Goal: Information Seeking & Learning: Learn about a topic

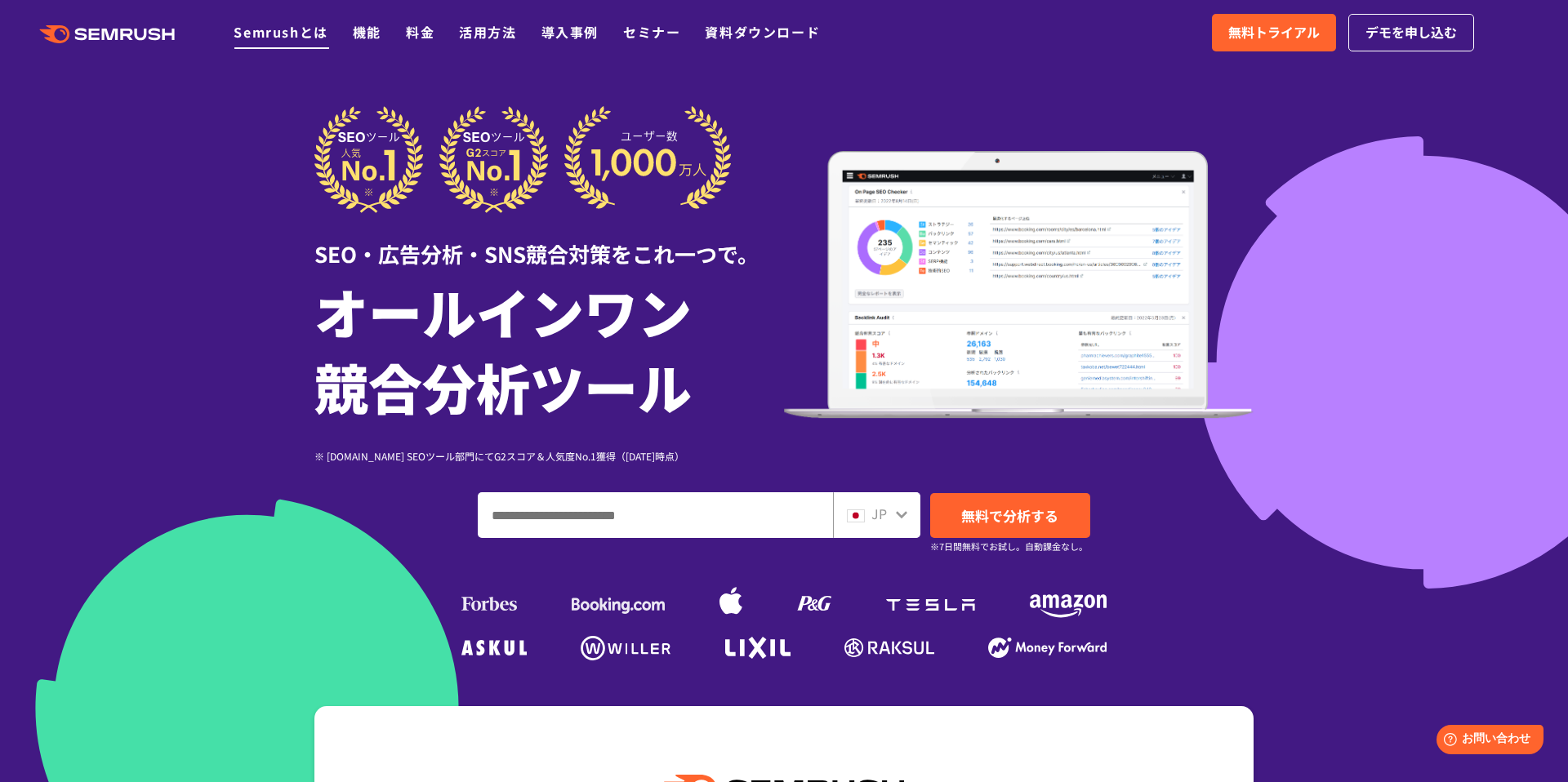
click at [274, 31] on link "Semrushとは" at bounding box center [281, 32] width 94 height 20
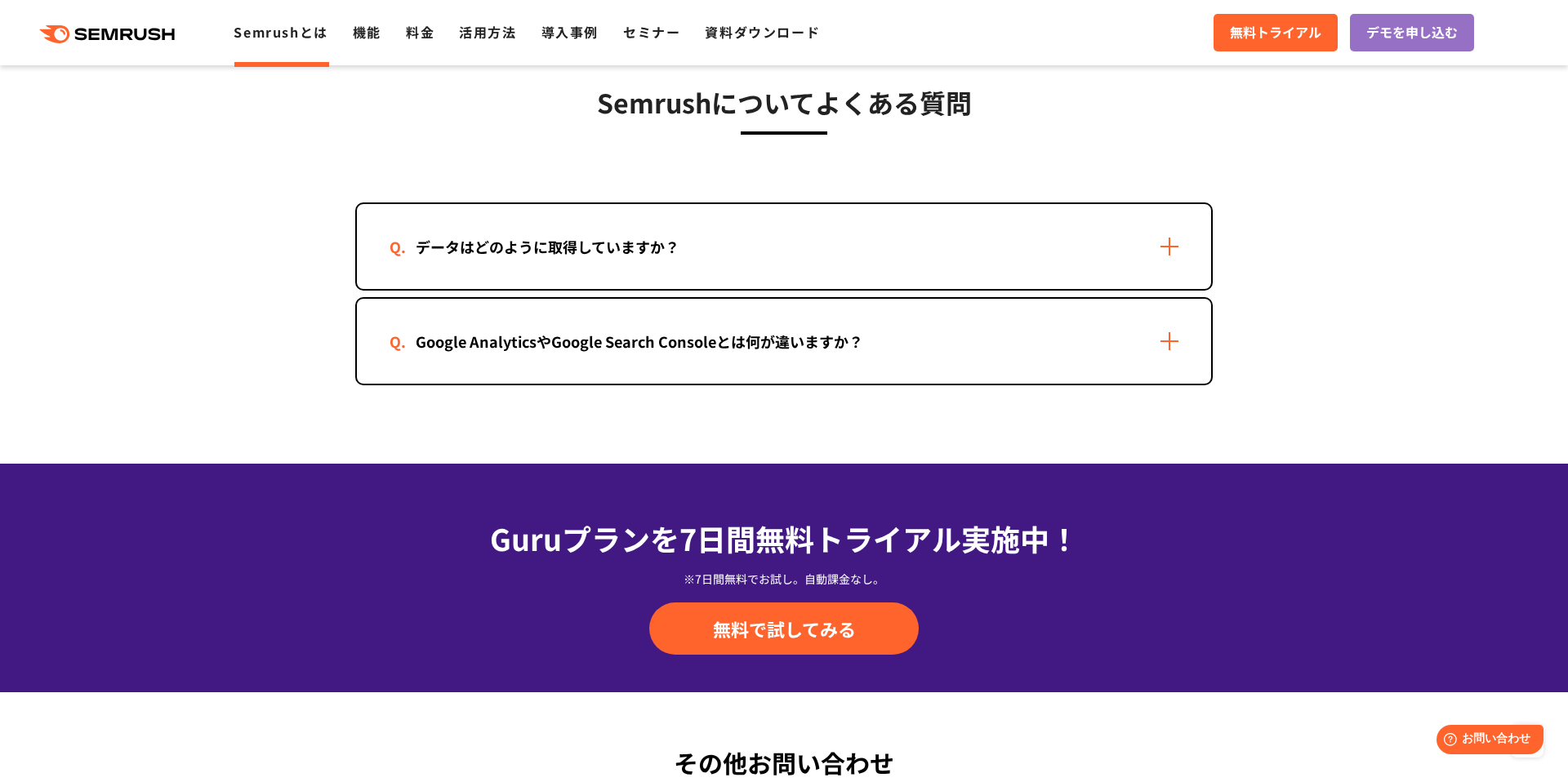
scroll to position [3416, 0]
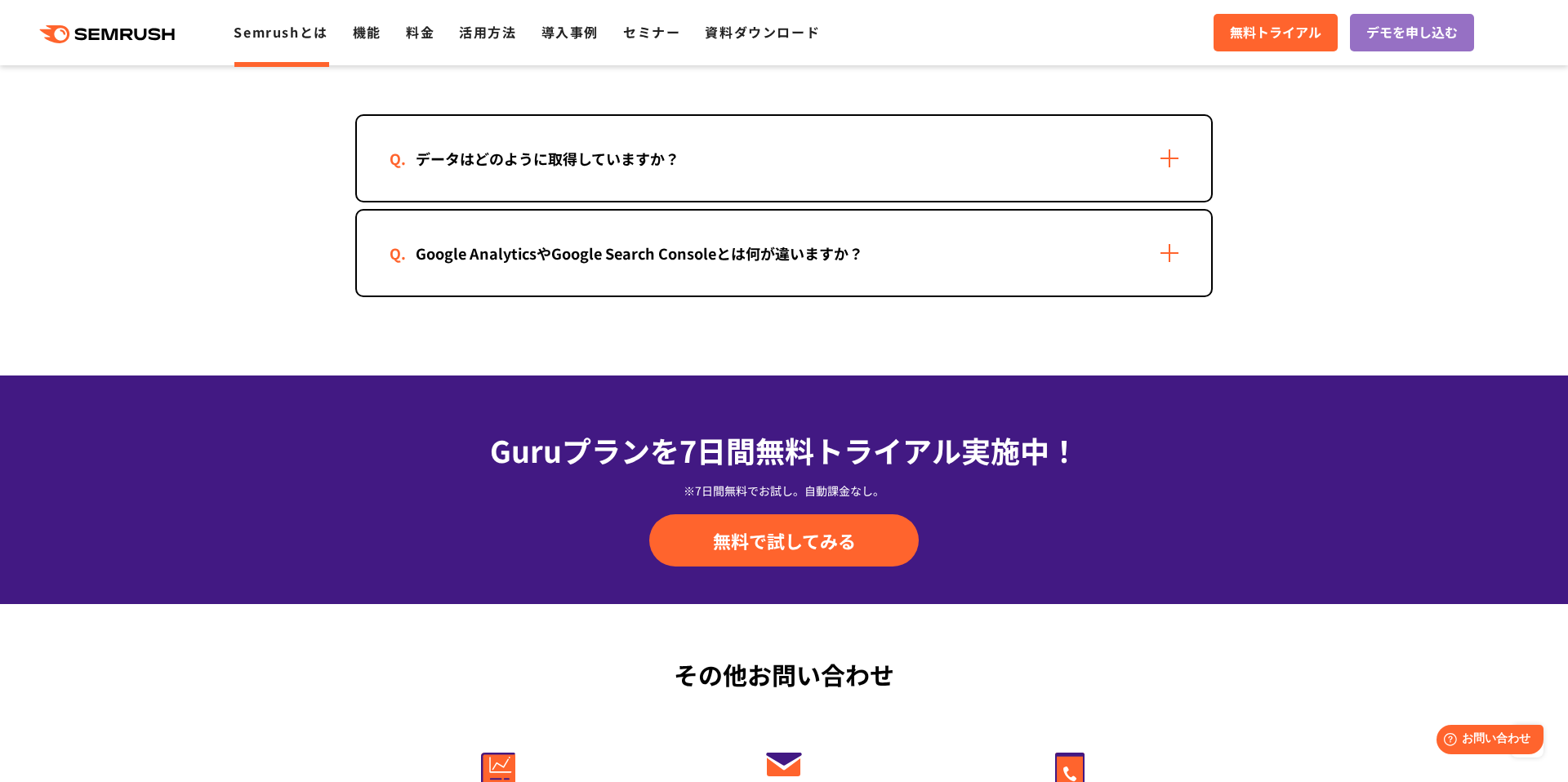
click at [581, 244] on div "Google AnalyticsやGoogle Search Consoleとは何が違いますか？" at bounding box center [639, 253] width 500 height 24
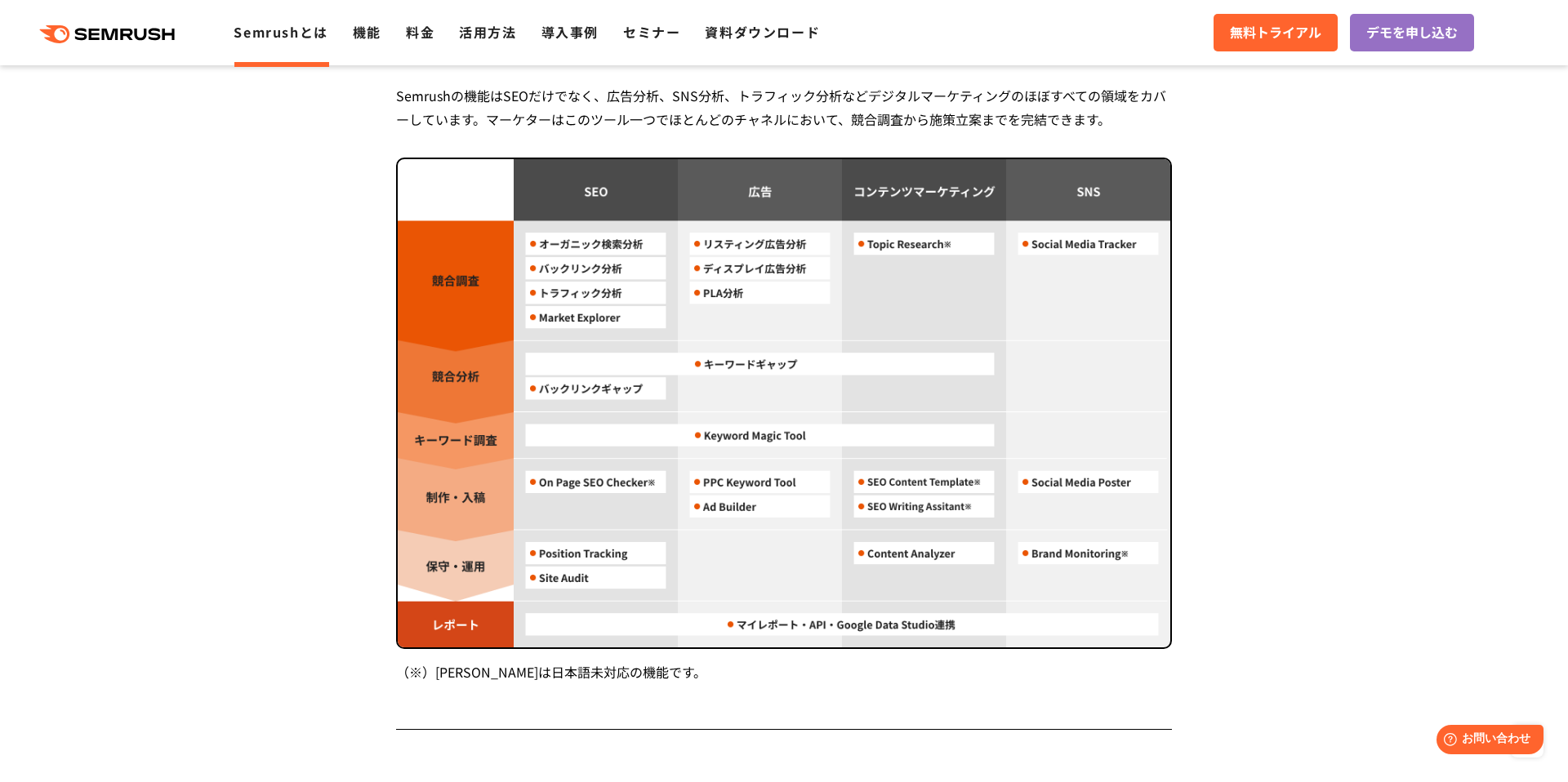
scroll to position [0, 0]
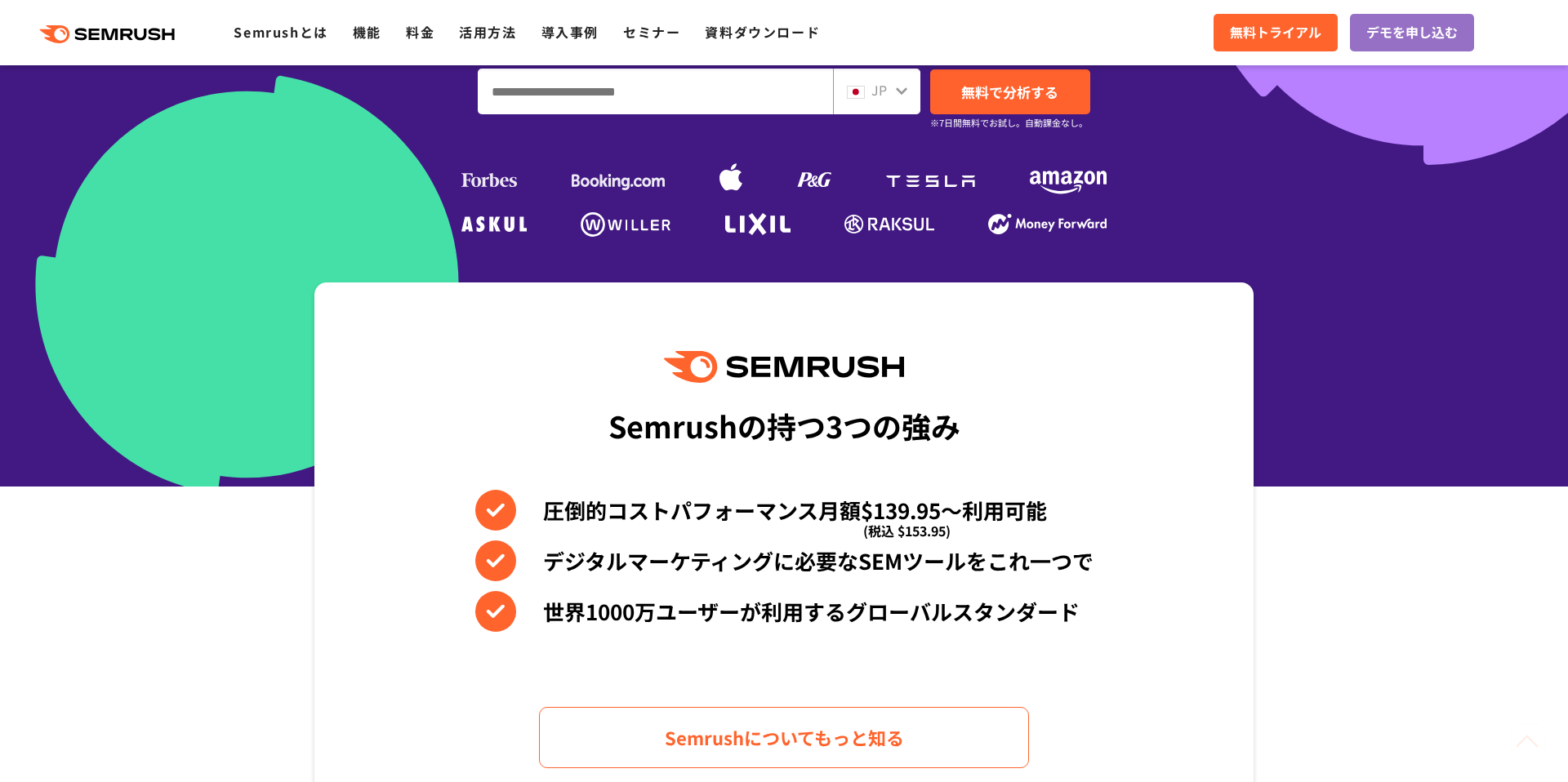
scroll to position [459, 0]
